Goal: Book appointment/travel/reservation

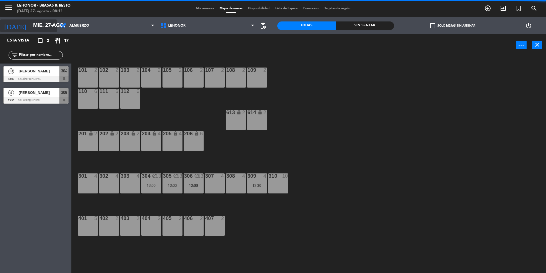
click at [40, 29] on input "mié. 27 ago." at bounding box center [63, 25] width 66 height 11
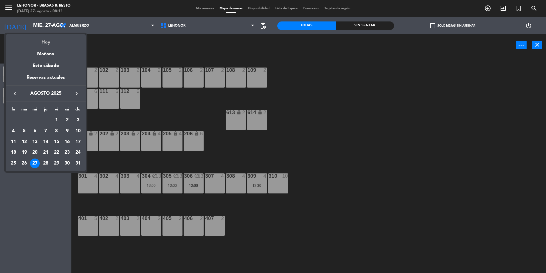
click at [33, 45] on div "Hoy" at bounding box center [46, 40] width 80 height 12
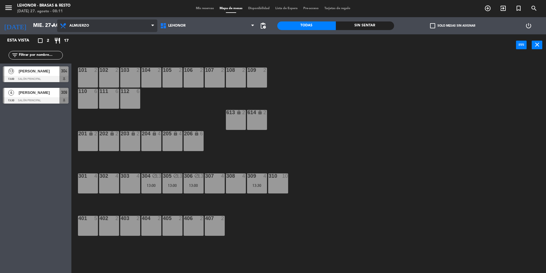
click at [76, 28] on span "Almuerzo" at bounding box center [107, 25] width 100 height 13
click at [78, 38] on ng-component "menu [PERSON_NAME] - Brasas & Resto [DATE] 27. agosto - 08:11 Mis reservas Mapa…" at bounding box center [273, 137] width 546 height 274
click at [70, 21] on span "Almuerzo" at bounding box center [107, 25] width 100 height 13
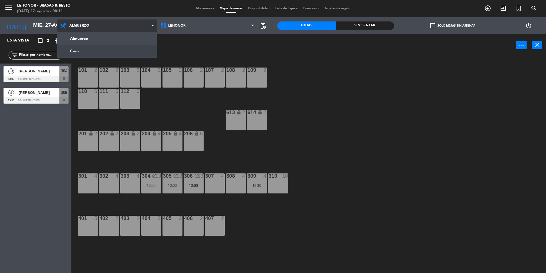
click at [88, 48] on ng-component "menu [PERSON_NAME] - Brasas & Resto [DATE] 27. agosto - 08:11 Mis reservas Mapa…" at bounding box center [273, 137] width 546 height 274
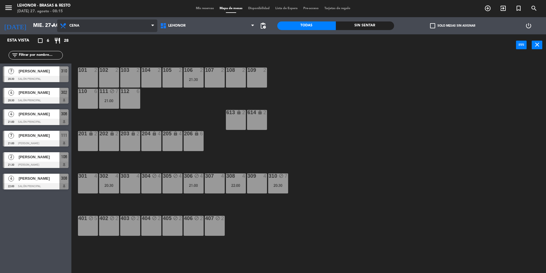
click at [66, 23] on icon at bounding box center [64, 25] width 8 height 7
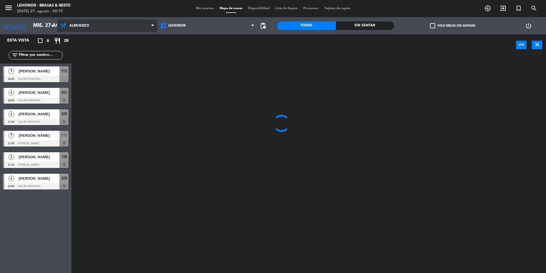
click at [74, 37] on ng-component "menu [PERSON_NAME] - Brasas & Resto [DATE] 27. agosto - 08:15 Mis reservas Mapa…" at bounding box center [273, 137] width 546 height 274
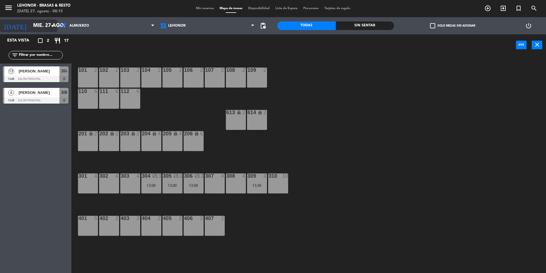
click at [35, 23] on input "mié. 27 ago." at bounding box center [63, 25] width 66 height 11
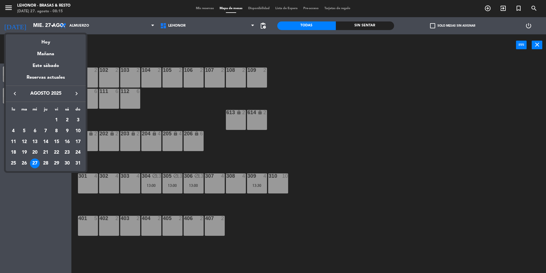
click at [120, 34] on div at bounding box center [273, 136] width 546 height 273
